Goal: Navigation & Orientation: Find specific page/section

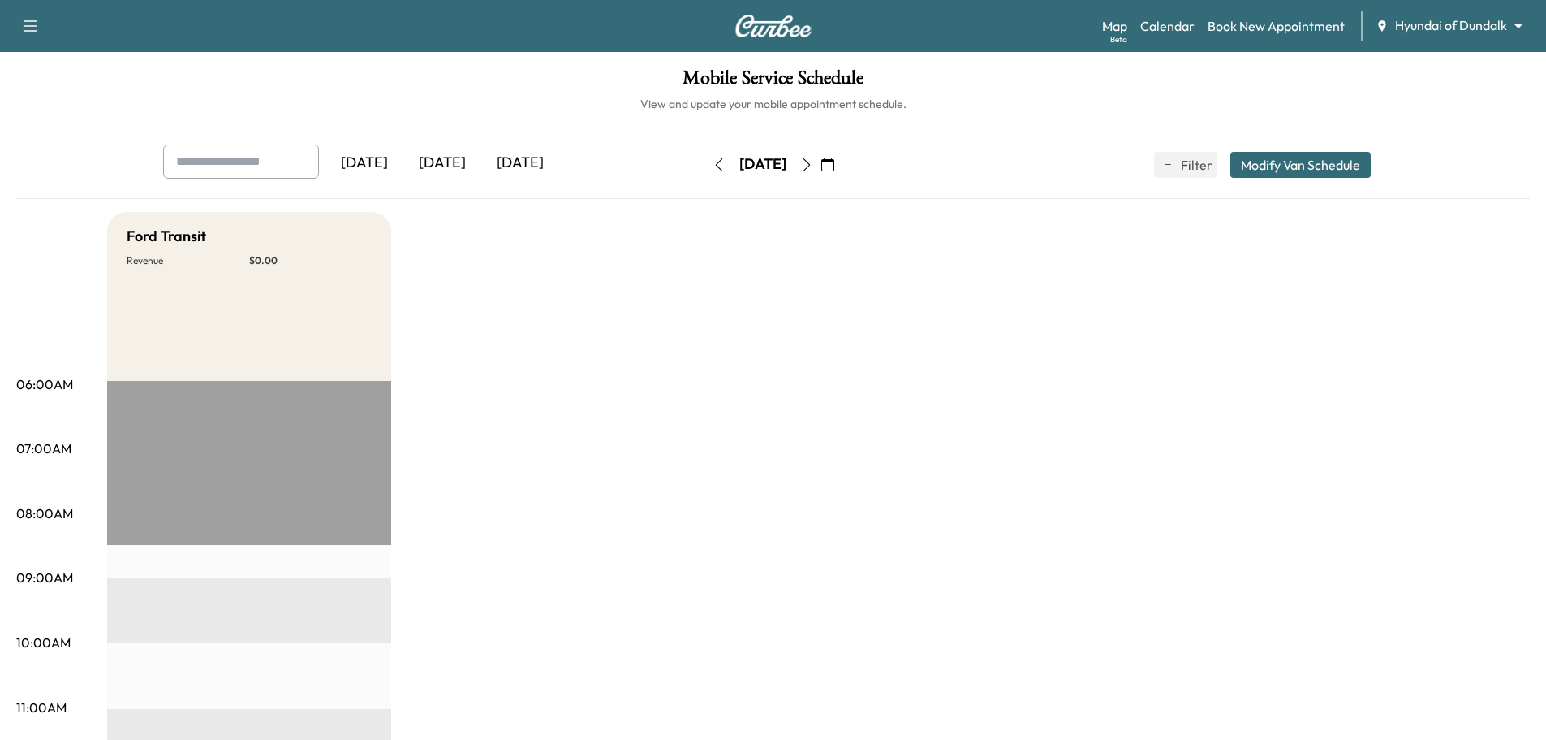
click at [813, 164] on icon "button" at bounding box center [806, 164] width 13 height 13
click at [713, 162] on icon "button" at bounding box center [719, 164] width 13 height 13
click at [705, 162] on button "button" at bounding box center [719, 165] width 28 height 26
click at [813, 163] on icon "button" at bounding box center [806, 164] width 13 height 13
